Goal: Task Accomplishment & Management: Manage account settings

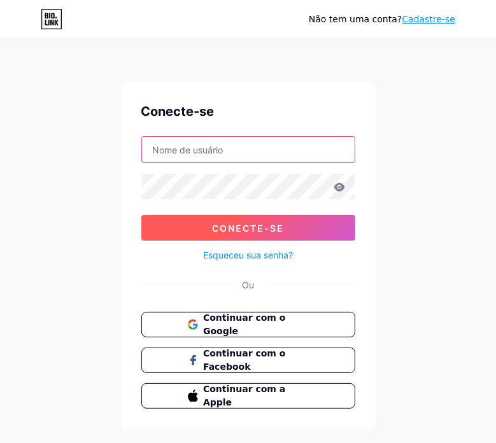
type input "[PERSON_NAME][EMAIL_ADDRESS][DOMAIN_NAME]"
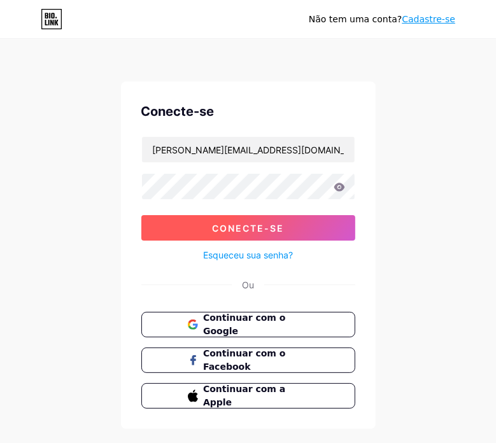
click at [223, 232] on font "Conecte-se" at bounding box center [248, 228] width 72 height 11
click at [244, 226] on font "Conecte-se" at bounding box center [248, 228] width 72 height 11
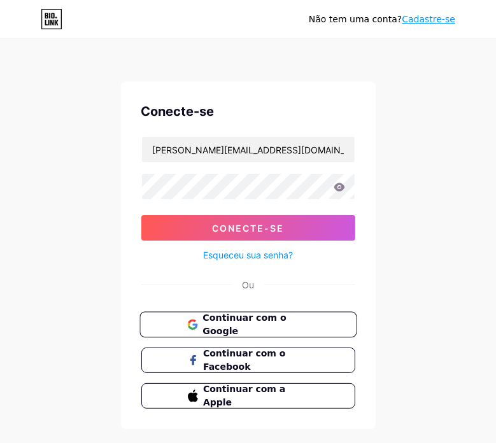
click at [229, 323] on font "Continuar com o Google" at bounding box center [243, 325] width 83 height 24
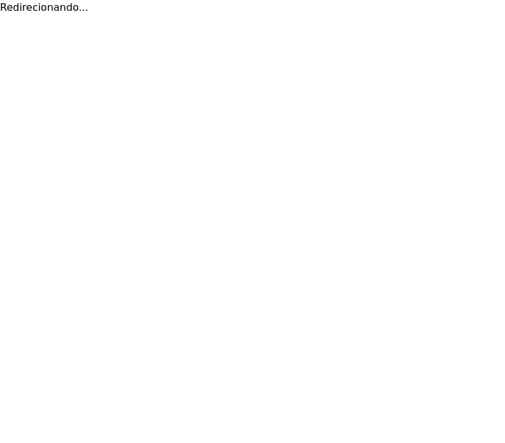
click at [264, 15] on html "Redirecionando... Texto original Avalie a tradução O feedback vai ser usado par…" at bounding box center [252, 7] width 505 height 15
